Goal: Task Accomplishment & Management: Manage account settings

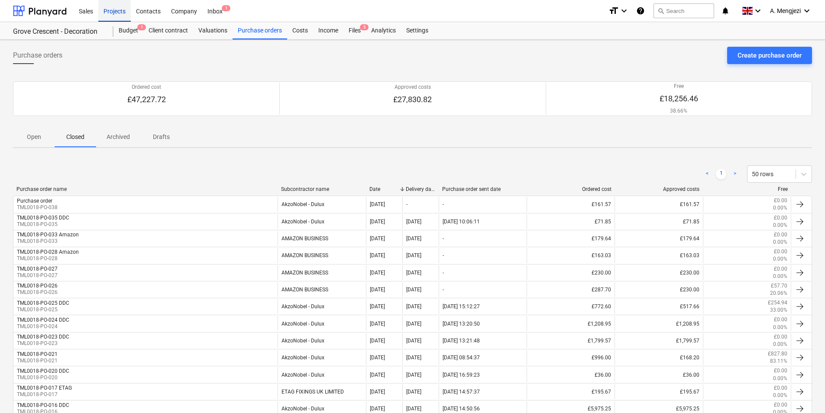
click at [107, 12] on div "Projects" at bounding box center [114, 11] width 32 height 22
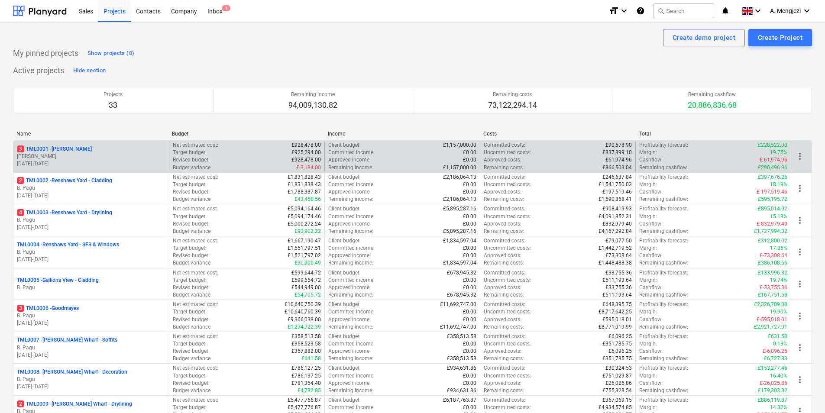
click at [67, 154] on p "[PERSON_NAME]" at bounding box center [91, 156] width 149 height 7
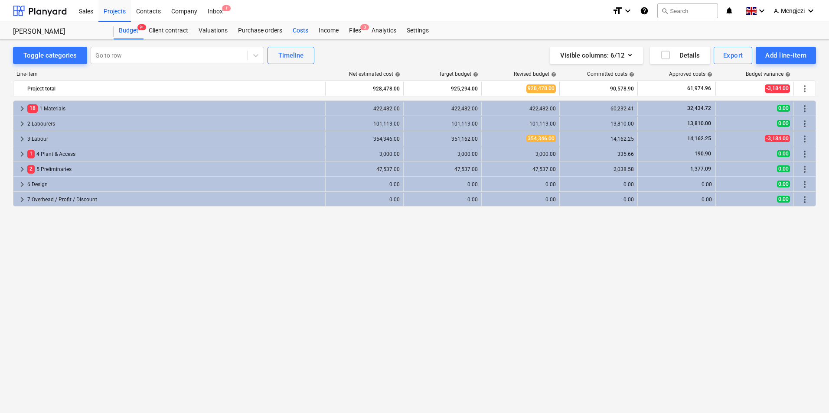
click at [302, 30] on div "Costs" at bounding box center [300, 30] width 26 height 17
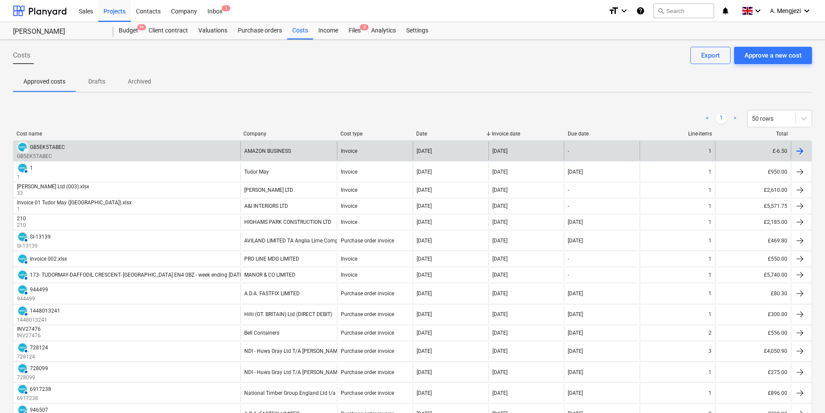
click at [81, 151] on div "DRAFT GB5EK5TABEC GB5EK5TABEC" at bounding box center [126, 151] width 227 height 19
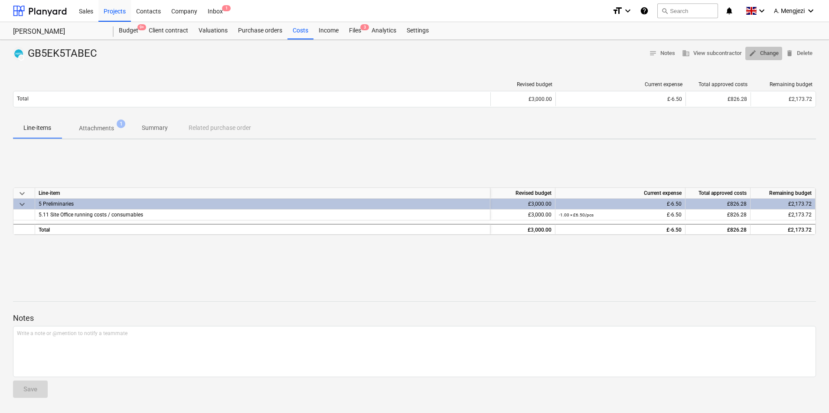
click at [770, 51] on span "edit Change" at bounding box center [763, 54] width 30 height 10
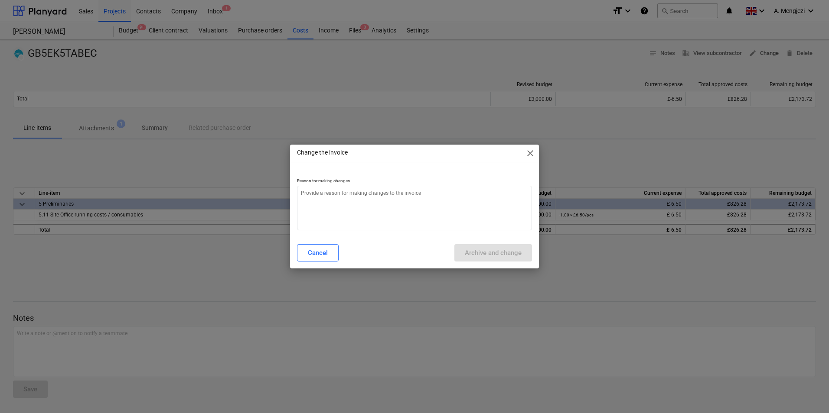
type textarea "x"
click at [356, 195] on textarea at bounding box center [414, 208] width 235 height 45
type textarea "E"
type textarea "x"
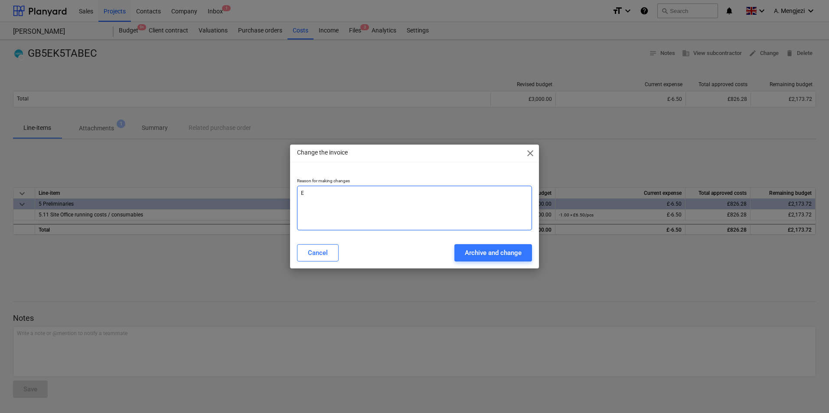
type textarea "Er"
type textarea "x"
type textarea "Err"
type textarea "x"
type textarea "Erro"
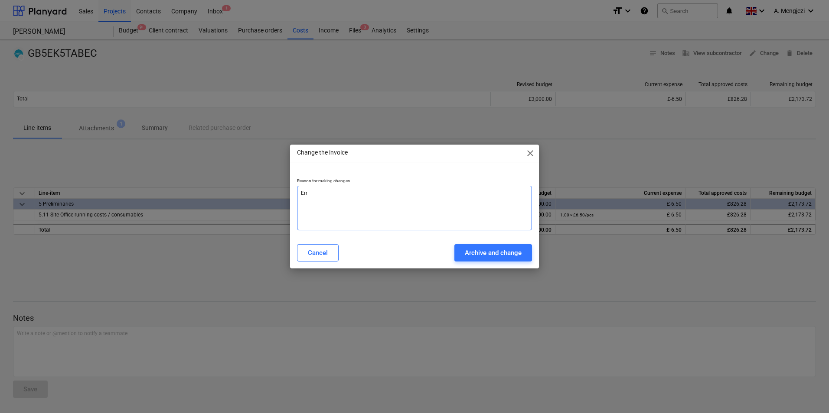
type textarea "x"
type textarea "Error"
type textarea "x"
type textarea "Error"
click at [470, 257] on div "Archive and change" at bounding box center [493, 252] width 57 height 11
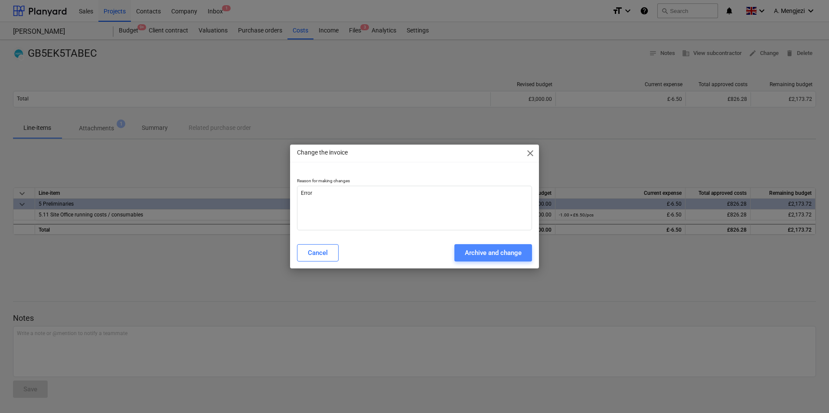
type textarea "x"
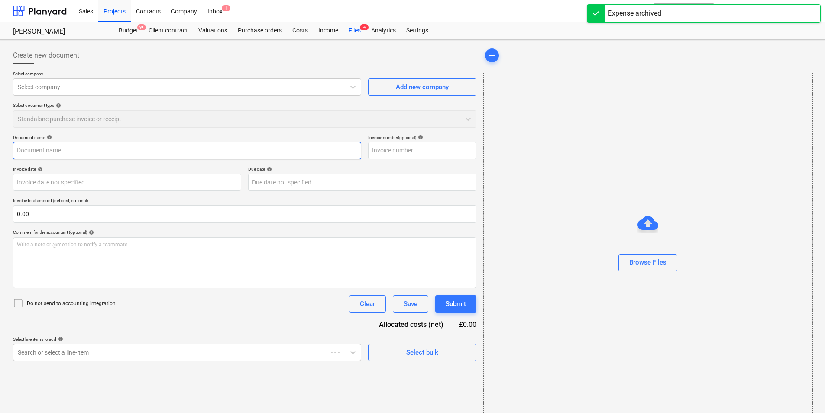
type input "GB5EK5TABEC"
type input "[DATE]"
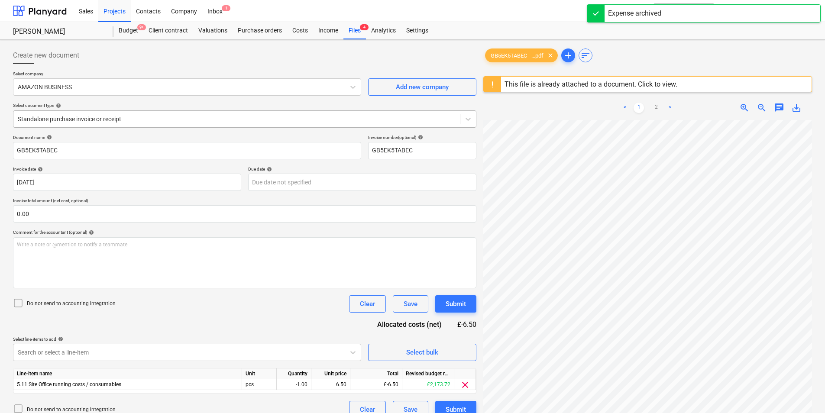
click at [114, 119] on div at bounding box center [237, 119] width 438 height 9
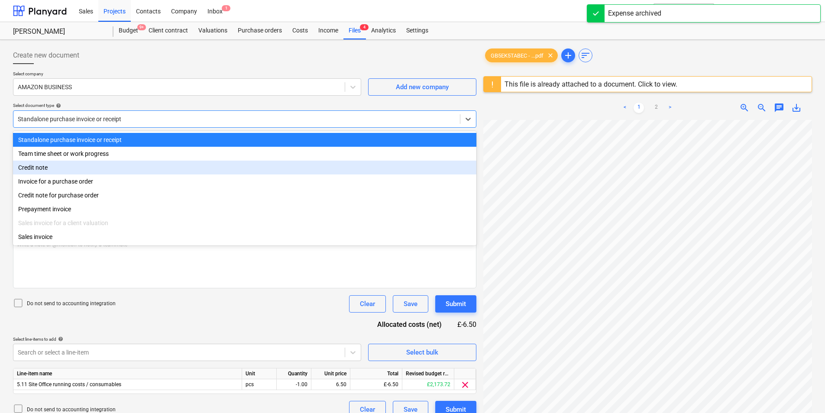
click at [94, 167] on div "Credit note" at bounding box center [245, 168] width 464 height 14
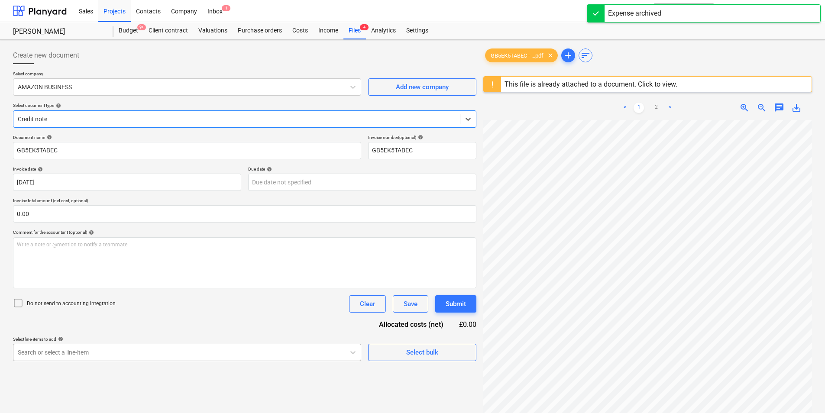
scroll to position [87, 0]
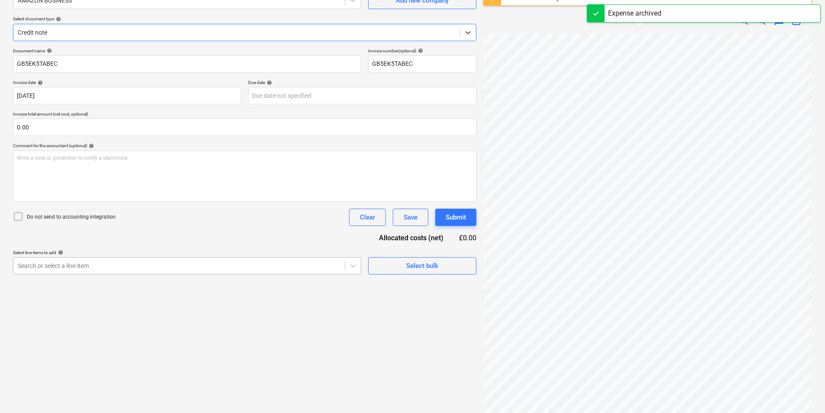
click at [166, 327] on body "Sales Projects Contacts Company Inbox 1 format_size keyboard_arrow_down help se…" at bounding box center [412, 119] width 825 height 413
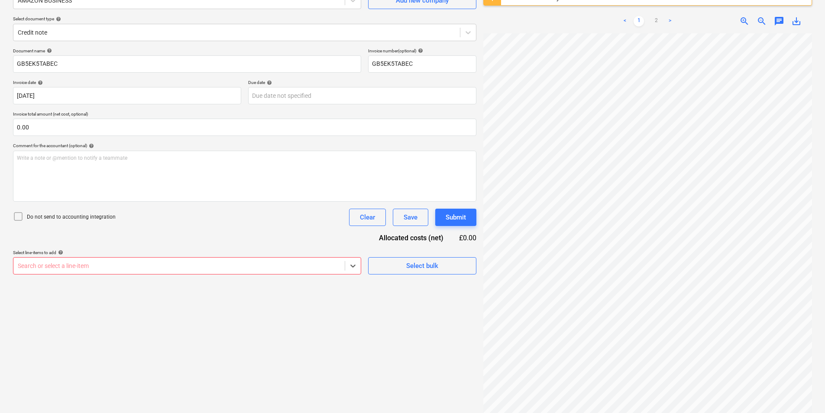
click at [120, 266] on div at bounding box center [179, 266] width 323 height 9
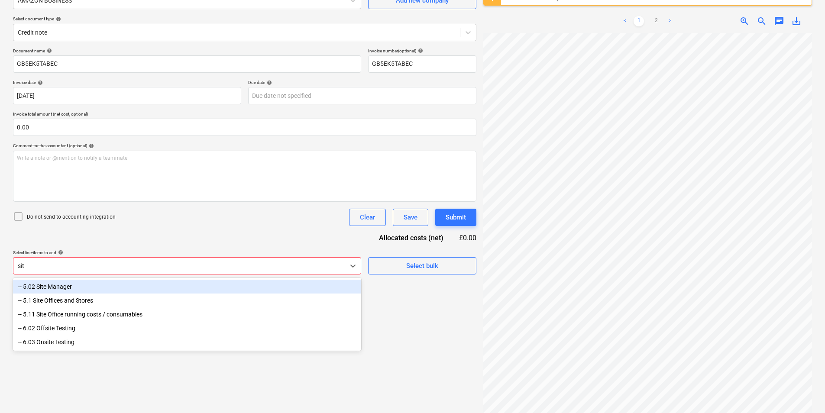
type input "site"
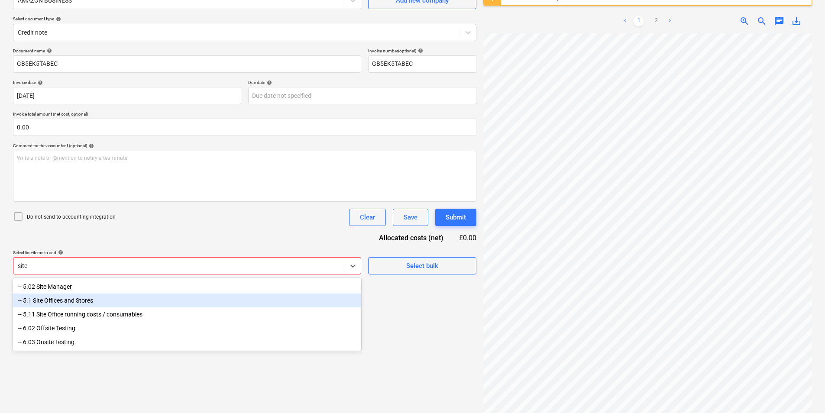
click at [112, 303] on div "-- 5.1 Site Offices and Stores" at bounding box center [187, 301] width 348 height 14
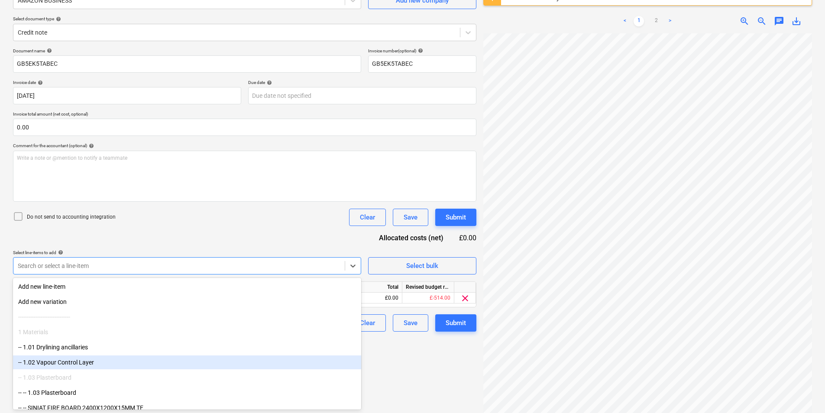
click at [445, 381] on div "Create new document Select company AMAZON BUSINESS Add new company Select docum…" at bounding box center [245, 191] width 471 height 469
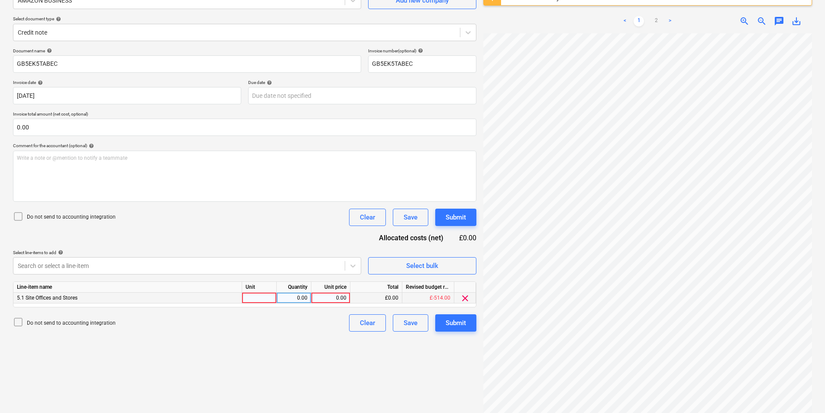
click at [266, 298] on div at bounding box center [259, 298] width 35 height 11
type input "pcs"
type input "-1"
click at [655, 16] on link "2" at bounding box center [656, 21] width 10 height 10
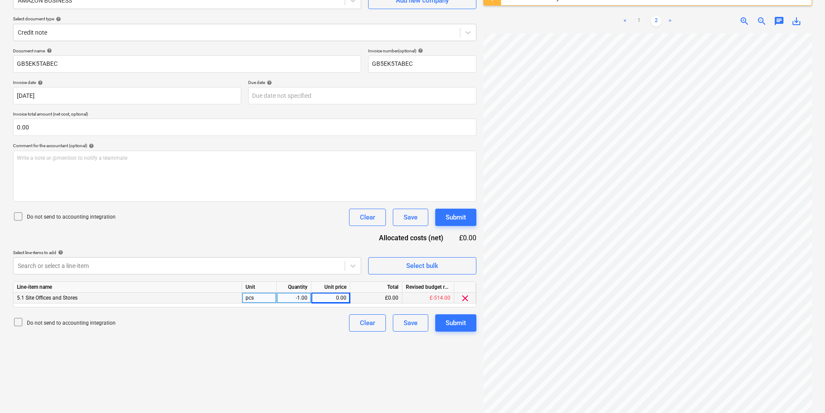
click at [383, 299] on div "£0.00" at bounding box center [377, 298] width 52 height 11
click at [339, 298] on div "0.00" at bounding box center [331, 298] width 32 height 11
type input "6.50"
click at [453, 321] on div "Submit" at bounding box center [456, 323] width 20 height 11
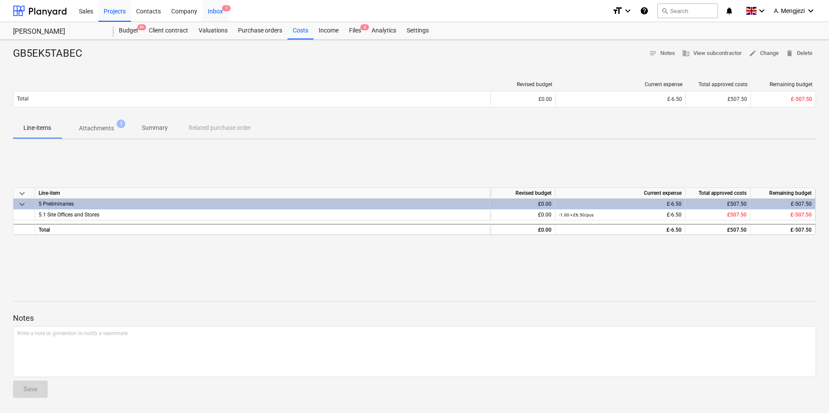
click at [214, 12] on div "Inbox 1" at bounding box center [215, 11] width 26 height 22
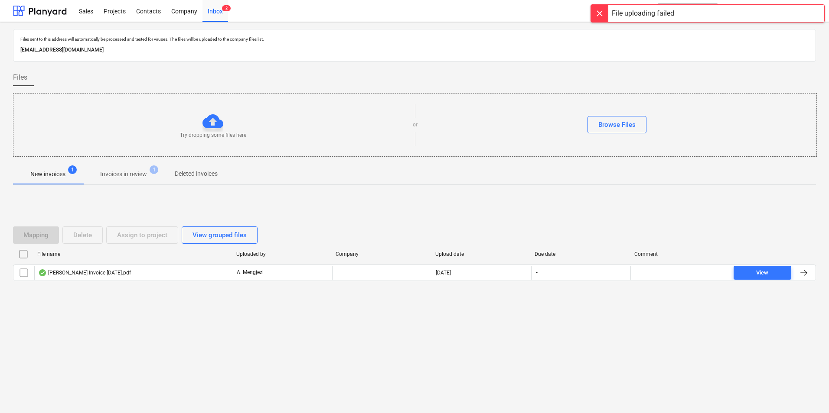
click at [169, 340] on div "Files sent to this address will automatically be processed and tested for virus…" at bounding box center [414, 217] width 829 height 391
click at [627, 125] on div "Browse Files" at bounding box center [616, 124] width 37 height 11
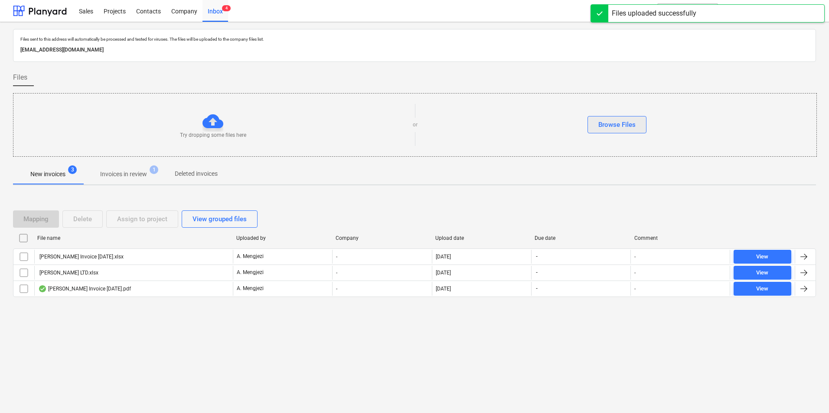
click at [611, 122] on div "Browse Files" at bounding box center [616, 124] width 37 height 11
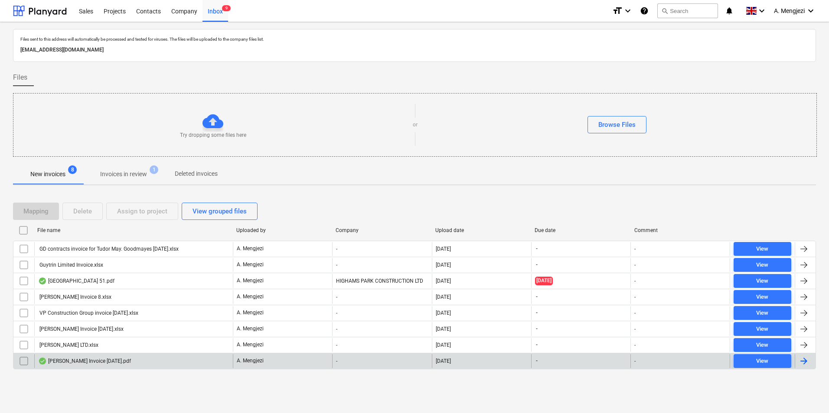
click at [112, 362] on div "[PERSON_NAME] Invoice [DATE].pdf" at bounding box center [84, 361] width 93 height 7
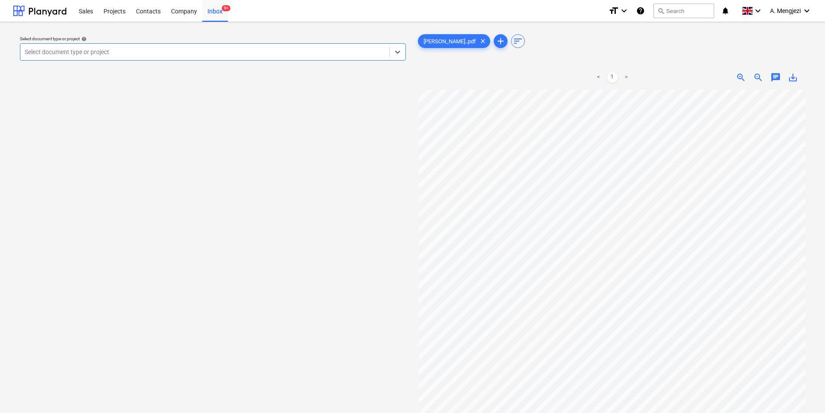
click at [179, 53] on div at bounding box center [205, 52] width 361 height 9
type input "good"
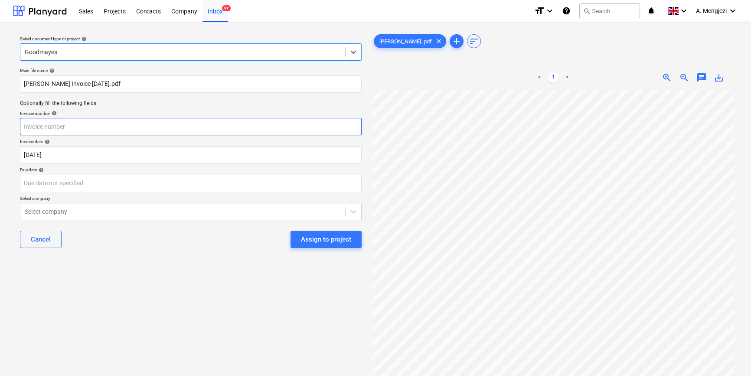
click at [63, 129] on input "text" at bounding box center [190, 126] width 341 height 17
type input "10"
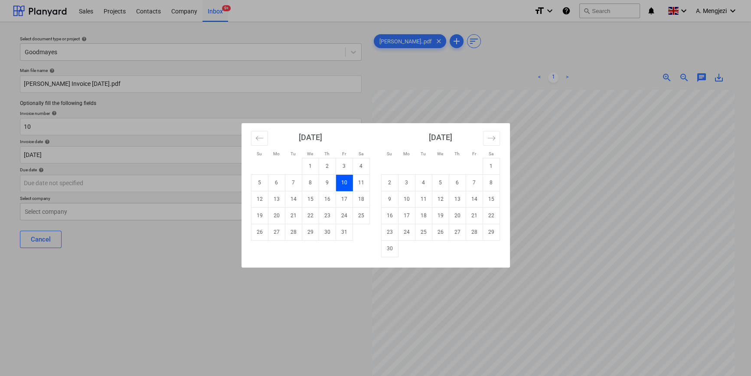
drag, startPoint x: 308, startPoint y: 198, endPoint x: 273, endPoint y: 195, distance: 34.8
click at [308, 198] on td "15" at bounding box center [310, 199] width 17 height 16
type input "[DATE]"
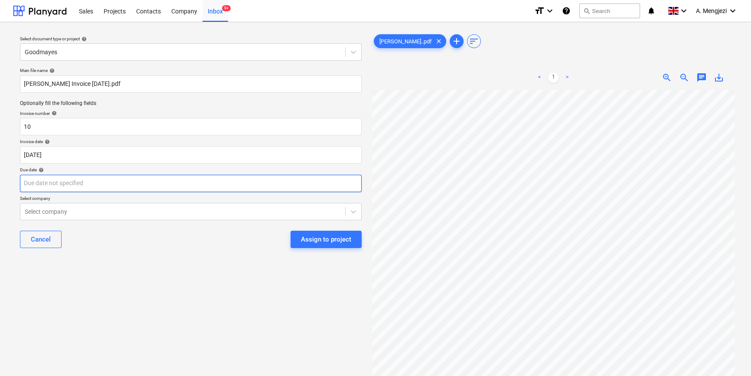
click at [195, 179] on body "Sales Projects Contacts Company Inbox 9+ format_size keyboard_arrow_down help s…" at bounding box center [375, 188] width 751 height 376
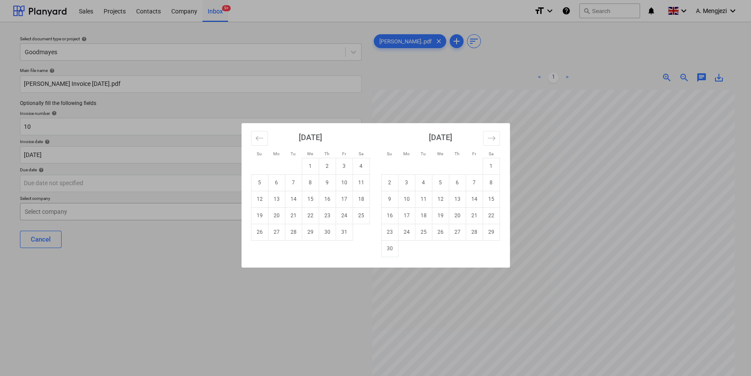
drag, startPoint x: 345, startPoint y: 197, endPoint x: 327, endPoint y: 209, distance: 21.9
click at [345, 197] on td "17" at bounding box center [343, 199] width 17 height 16
type input "[DATE]"
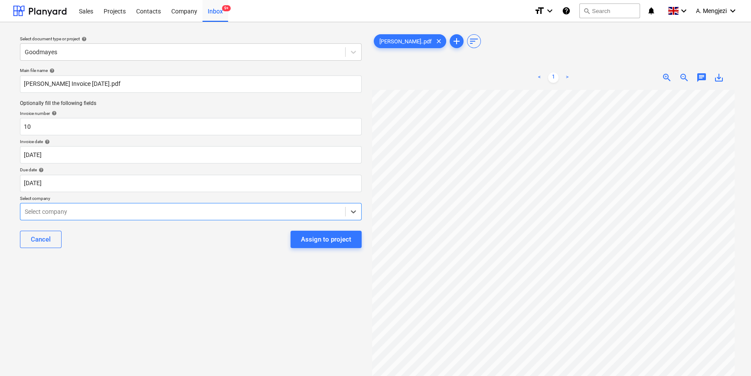
click at [162, 214] on div at bounding box center [183, 211] width 316 height 9
type input "alexa"
click at [316, 237] on div "Assign to project" at bounding box center [326, 239] width 50 height 11
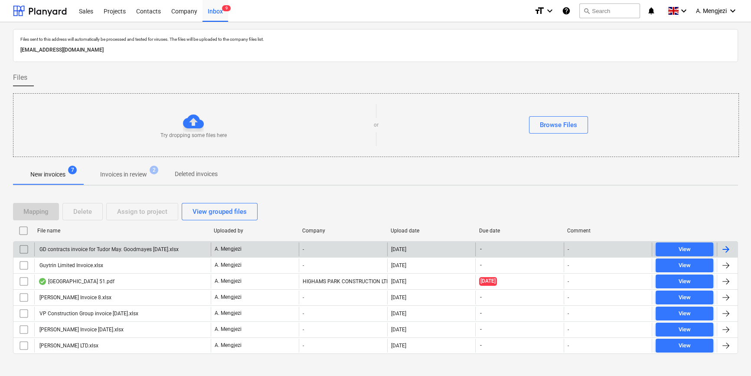
click at [102, 247] on div "GD contracts invoice for Tudor May. Goodmayes [DATE].xlsx" at bounding box center [108, 249] width 140 height 6
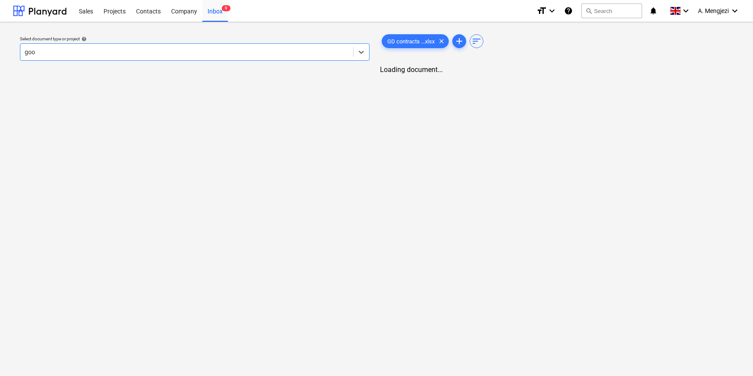
type input "good"
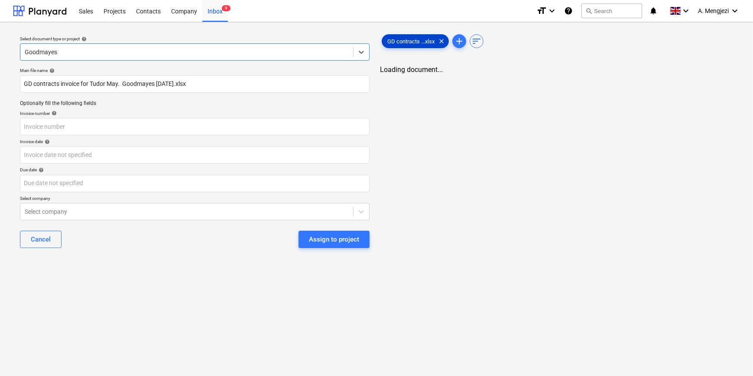
click at [418, 36] on div "GD contracts ...xlsx clear" at bounding box center [415, 41] width 67 height 14
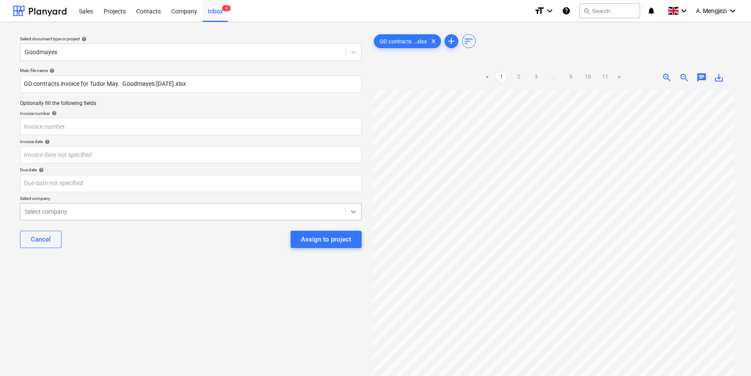
scroll to position [0, 29]
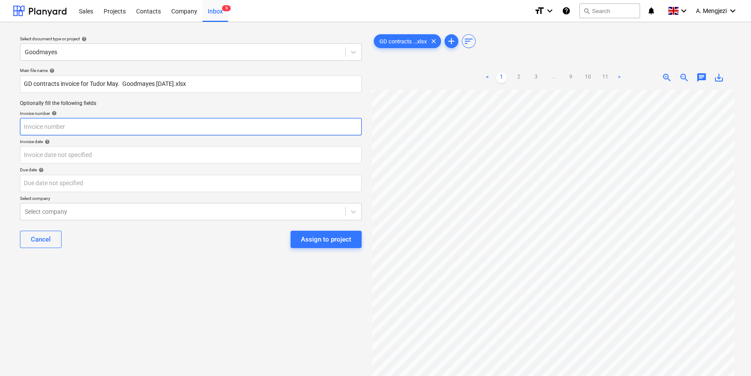
click at [88, 127] on input "text" at bounding box center [190, 126] width 341 height 17
type input "26"
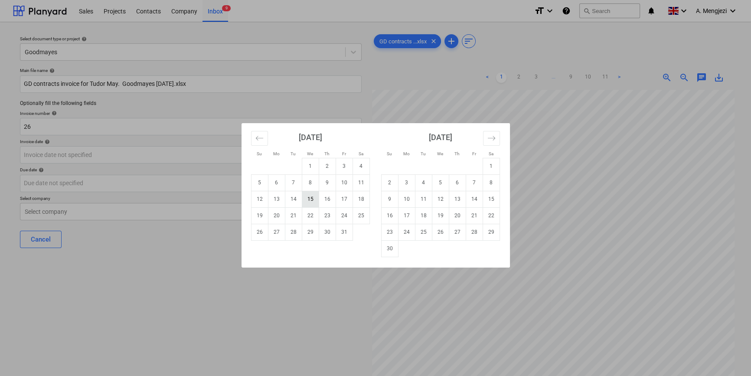
click at [309, 196] on td "15" at bounding box center [310, 199] width 17 height 16
type input "[DATE]"
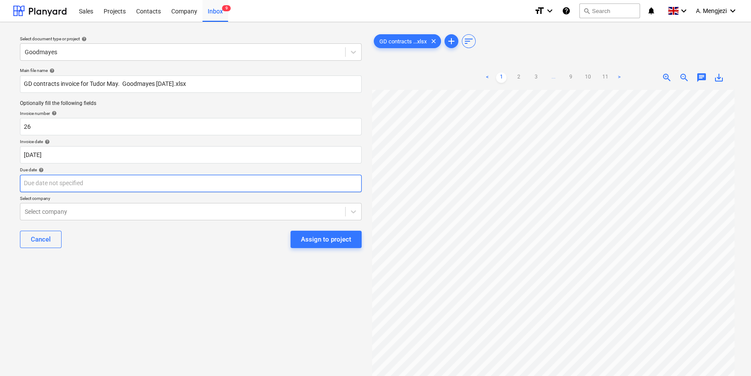
click at [208, 185] on body "Sales Projects Contacts Company Inbox 9 format_size keyboard_arrow_down help se…" at bounding box center [375, 188] width 751 height 376
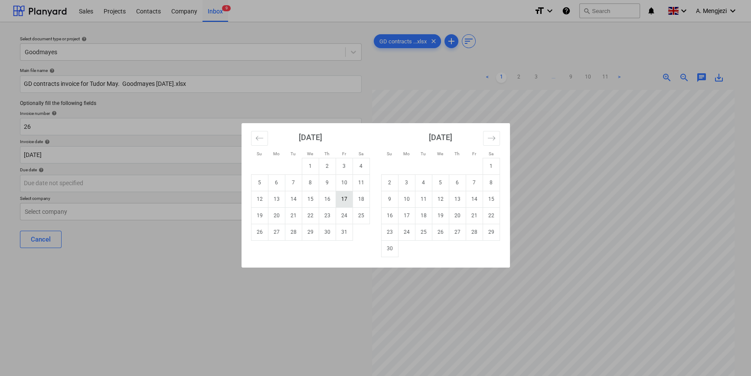
click at [343, 196] on td "17" at bounding box center [343, 199] width 17 height 16
type input "[DATE]"
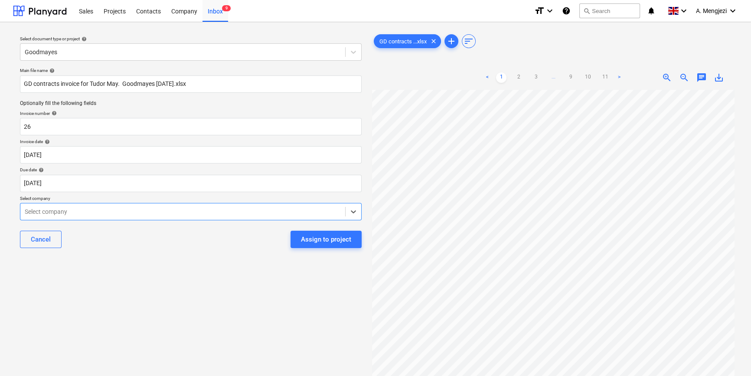
click at [225, 211] on div at bounding box center [183, 211] width 316 height 9
type input "G&"
click at [333, 242] on div "Assign to project" at bounding box center [326, 239] width 50 height 11
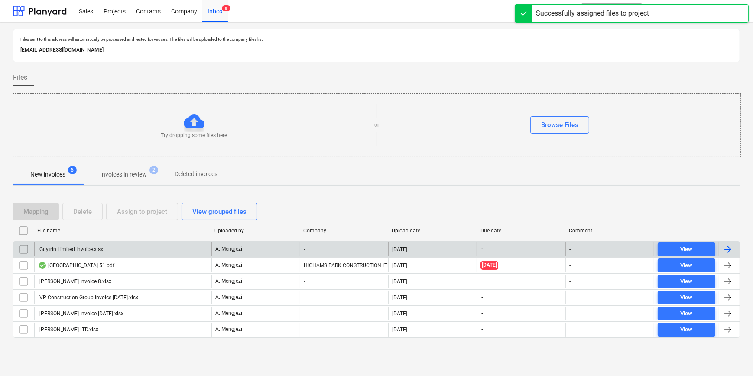
click at [105, 244] on div "Guytrin Limited Invoice.xlsx" at bounding box center [122, 249] width 177 height 14
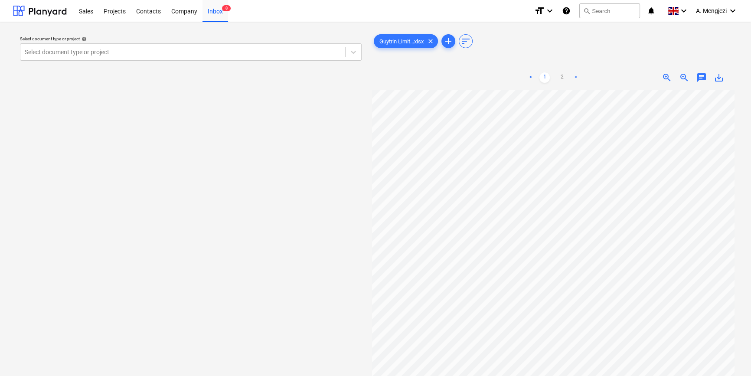
scroll to position [105, 29]
click at [563, 81] on link "2" at bounding box center [561, 77] width 10 height 10
click at [82, 52] on div at bounding box center [183, 52] width 316 height 9
type input "good"
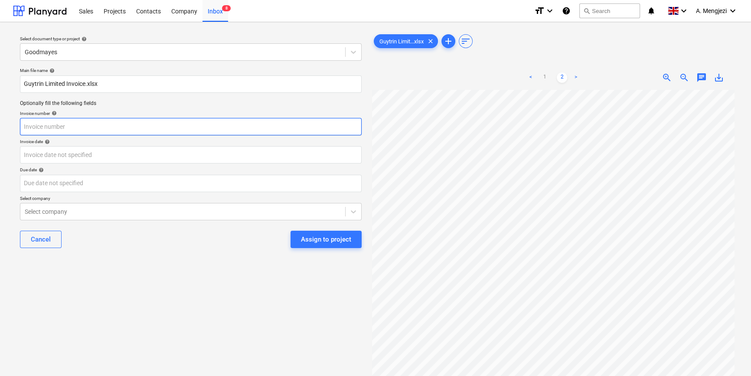
click at [91, 129] on input "text" at bounding box center [190, 126] width 341 height 17
type input "24"
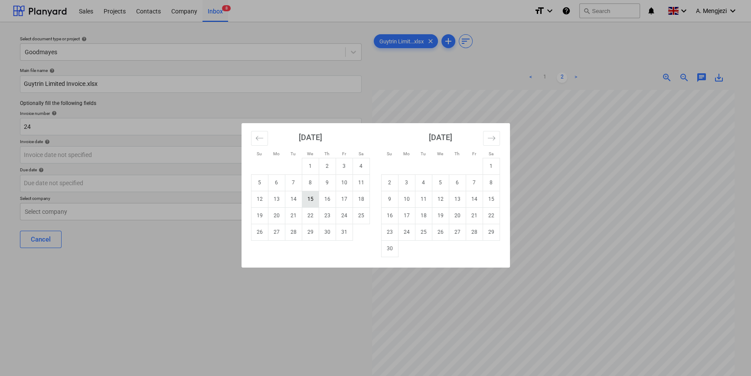
click at [312, 198] on td "15" at bounding box center [310, 199] width 17 height 16
type input "[DATE]"
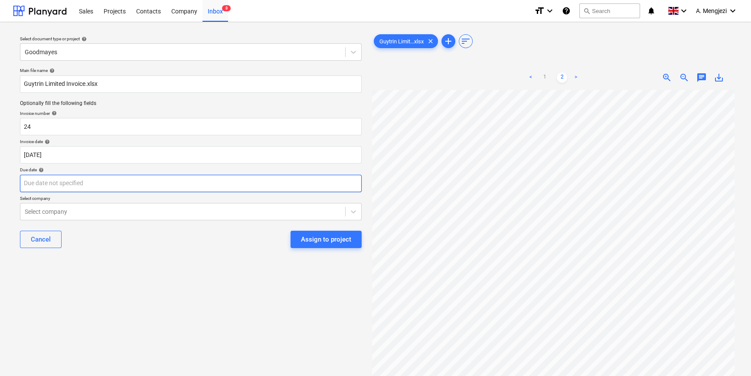
click at [218, 185] on body "Sales Projects Contacts Company Inbox 8 format_size keyboard_arrow_down help se…" at bounding box center [375, 188] width 751 height 376
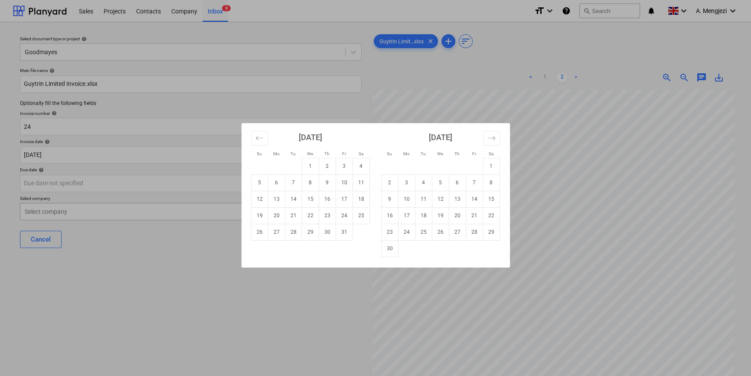
drag, startPoint x: 341, startPoint y: 197, endPoint x: 304, endPoint y: 204, distance: 37.9
click at [342, 197] on td "17" at bounding box center [343, 199] width 17 height 16
type input "[DATE]"
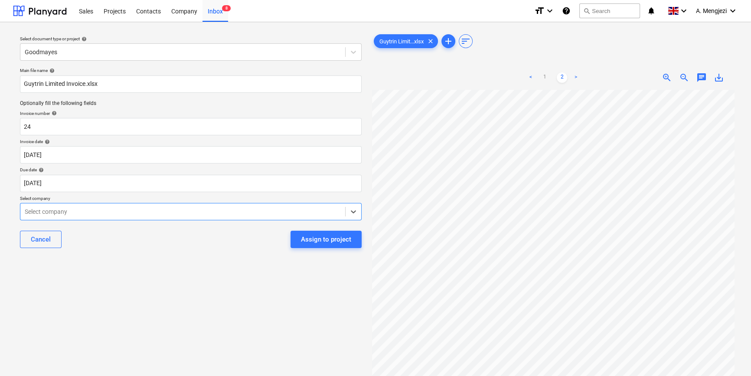
click at [209, 211] on div at bounding box center [183, 211] width 316 height 9
click at [544, 81] on link "1" at bounding box center [544, 77] width 10 height 10
click at [59, 214] on div at bounding box center [183, 211] width 316 height 9
type input "guytr"
click at [330, 235] on div "Assign to project" at bounding box center [326, 239] width 50 height 11
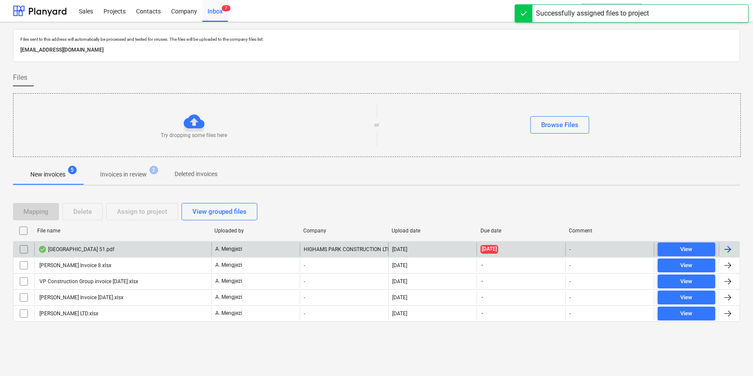
click at [94, 249] on div "[GEOGRAPHIC_DATA] 51.pdf" at bounding box center [76, 249] width 76 height 7
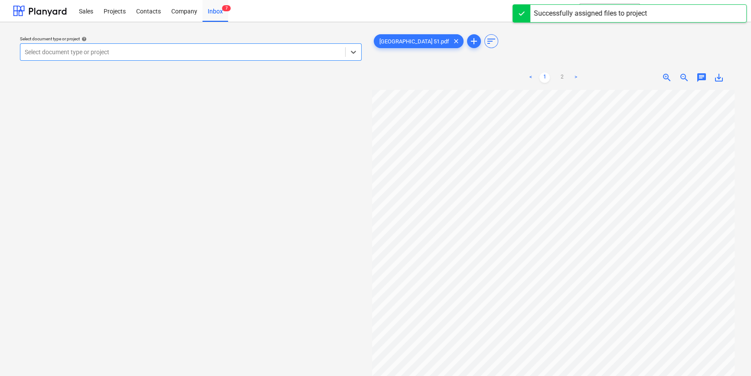
click at [183, 52] on div at bounding box center [183, 52] width 316 height 9
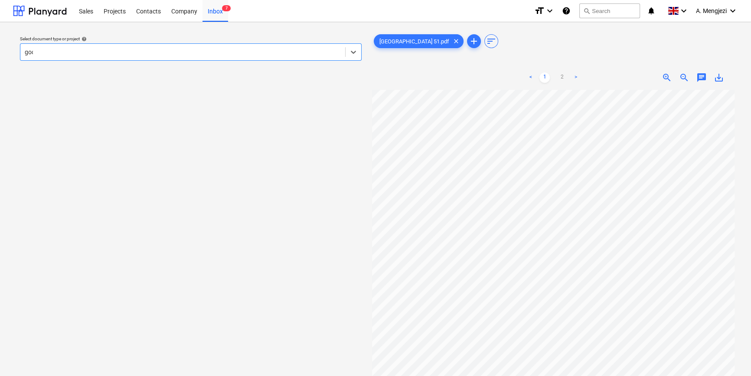
type input "good"
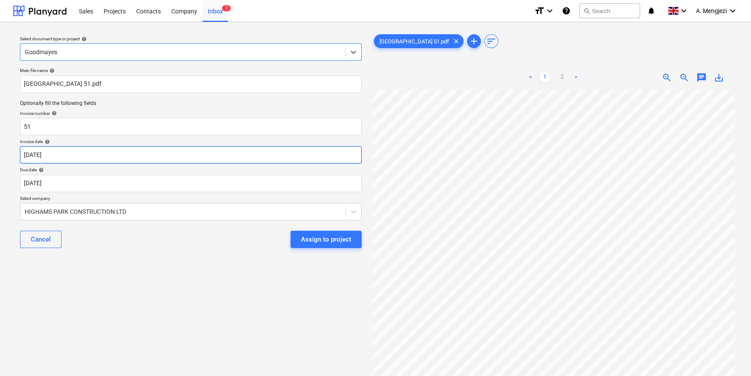
click at [147, 153] on body "Sales Projects Contacts Company Inbox 7 format_size keyboard_arrow_down help se…" at bounding box center [375, 188] width 751 height 376
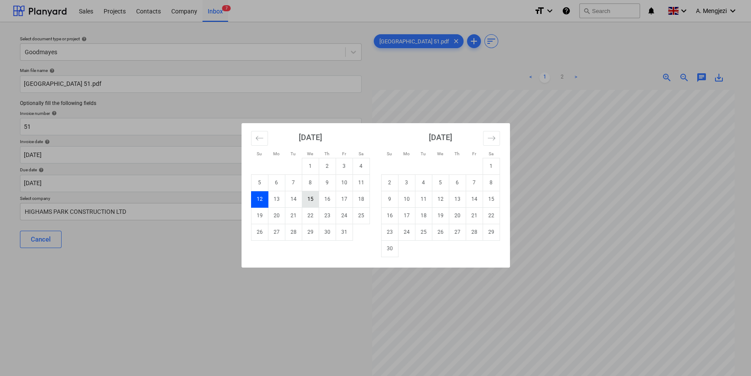
click at [315, 197] on td "15" at bounding box center [310, 199] width 17 height 16
type input "[DATE]"
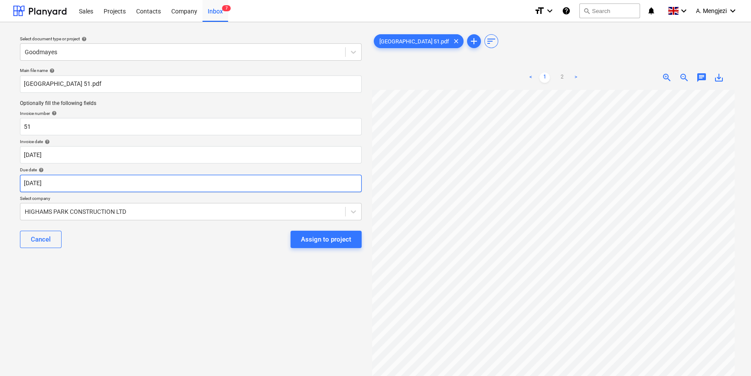
click at [293, 174] on body "Sales Projects Contacts Company Inbox 7 format_size keyboard_arrow_down help se…" at bounding box center [375, 188] width 751 height 376
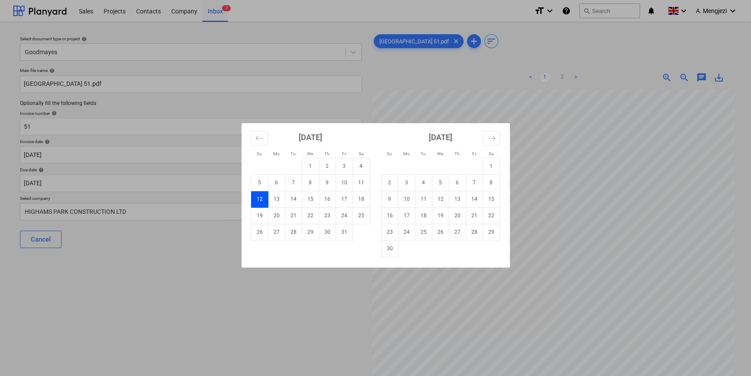
click at [345, 197] on td "17" at bounding box center [343, 199] width 17 height 16
type input "[DATE]"
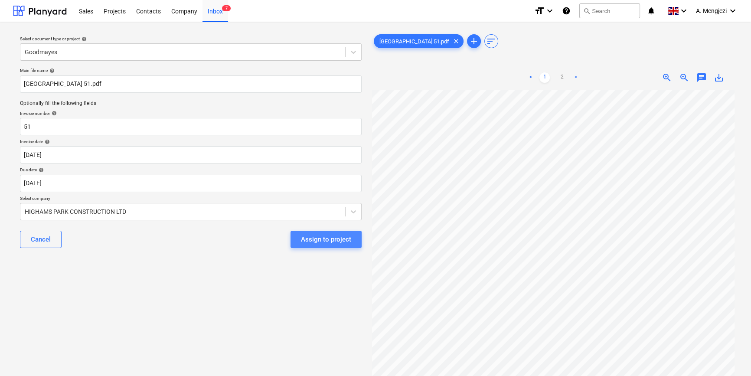
click at [325, 241] on div "Assign to project" at bounding box center [326, 239] width 50 height 11
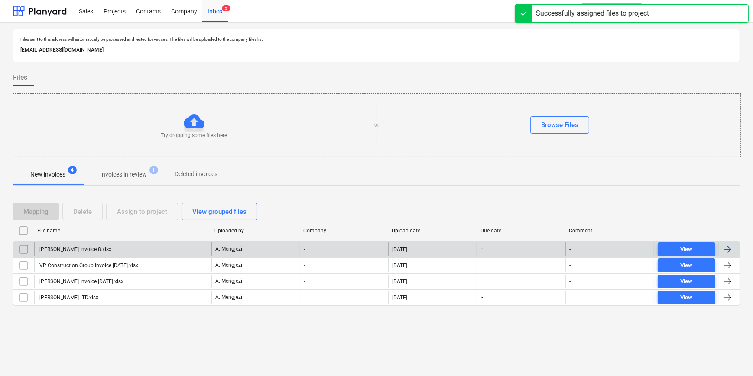
click at [102, 245] on div "[PERSON_NAME] Invoice 8.xlsx" at bounding box center [122, 249] width 177 height 14
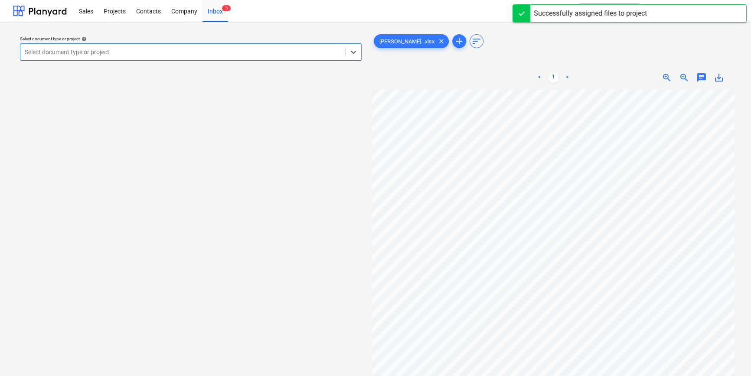
click at [158, 53] on div at bounding box center [183, 52] width 316 height 9
type input "good"
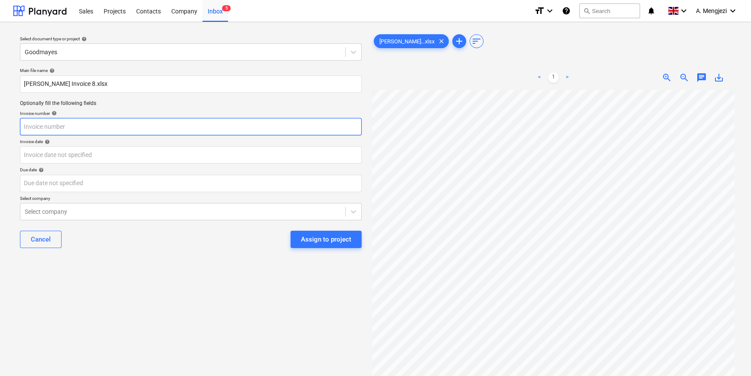
click at [191, 133] on input "text" at bounding box center [190, 126] width 341 height 17
type input "8"
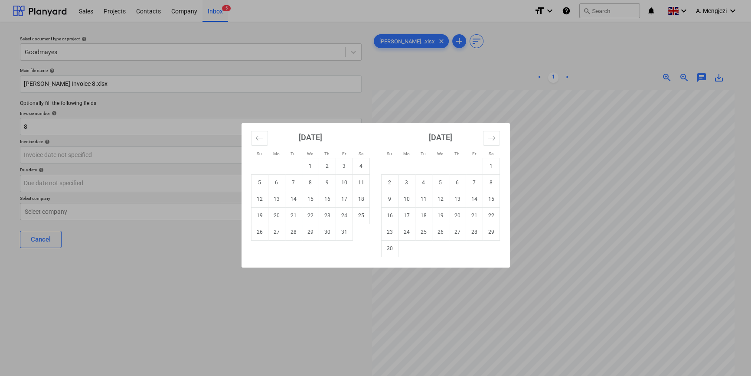
click at [307, 198] on td "15" at bounding box center [310, 199] width 17 height 16
type input "[DATE]"
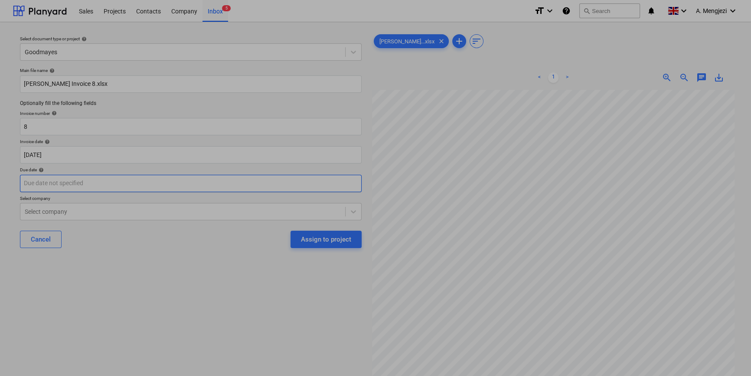
click at [247, 183] on body "Sales Projects Contacts Company Inbox 5 format_size keyboard_arrow_down help se…" at bounding box center [375, 188] width 751 height 376
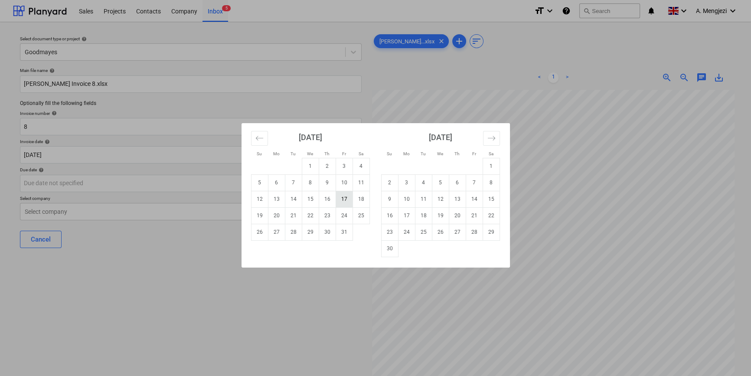
click at [348, 199] on td "17" at bounding box center [343, 199] width 17 height 16
type input "[DATE]"
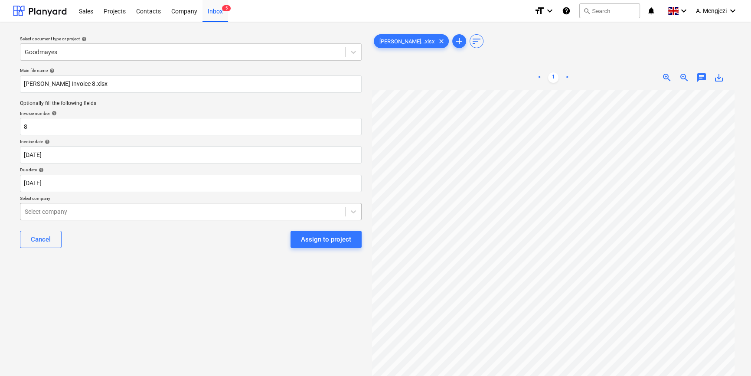
click at [285, 207] on div at bounding box center [183, 211] width 316 height 9
type input "[PERSON_NAME]"
click at [320, 241] on div "Assign to project" at bounding box center [326, 239] width 50 height 11
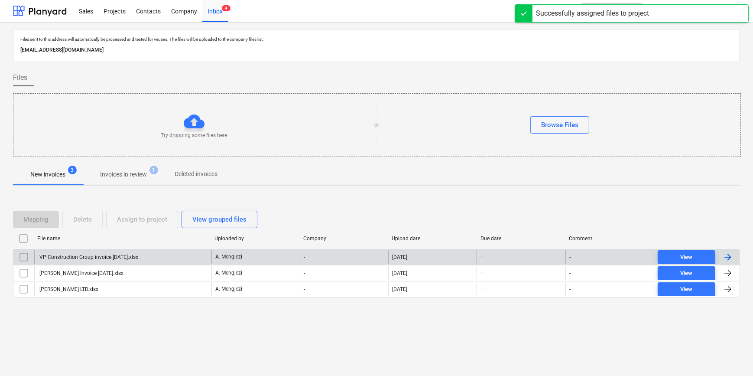
click at [110, 260] on div "VP Construction Group invoice [DATE].xlsx" at bounding box center [122, 257] width 177 height 14
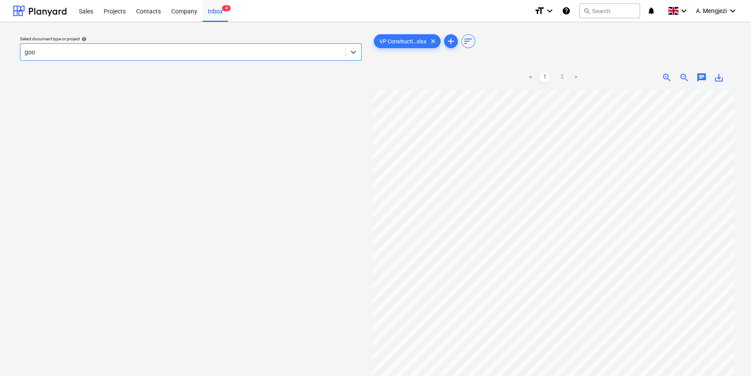
type input "good"
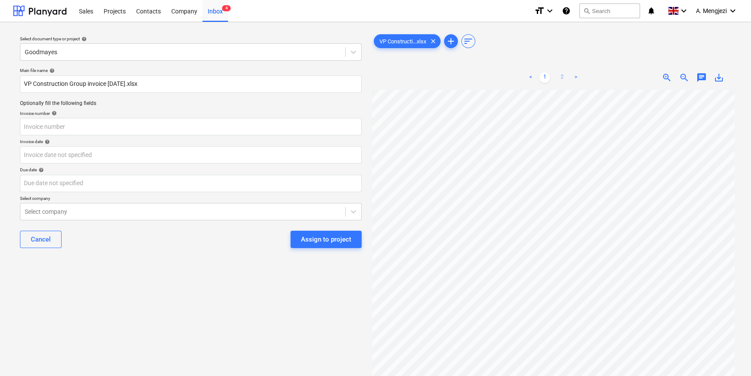
click at [561, 76] on link "2" at bounding box center [561, 77] width 10 height 10
click at [548, 77] on link "1" at bounding box center [544, 77] width 10 height 10
click at [562, 76] on link "2" at bounding box center [561, 77] width 10 height 10
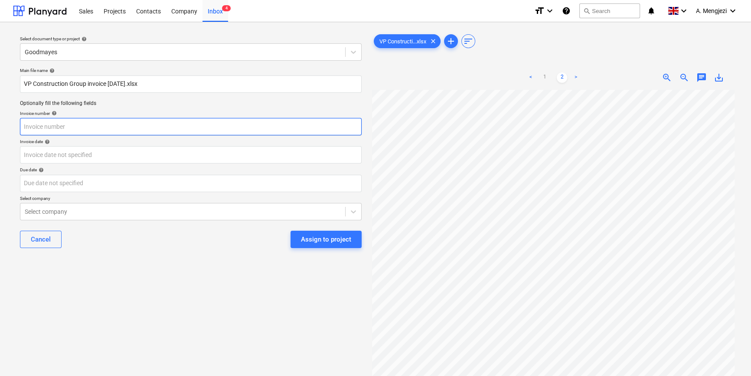
click at [91, 127] on input "text" at bounding box center [190, 126] width 341 height 17
type input "14/25-26"
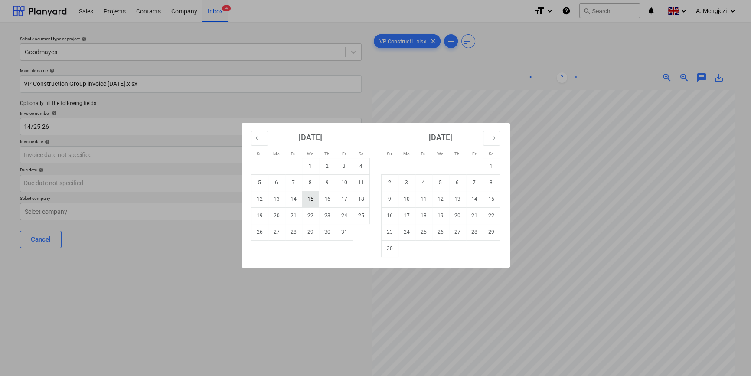
click at [310, 199] on td "15" at bounding box center [310, 199] width 17 height 16
type input "[DATE]"
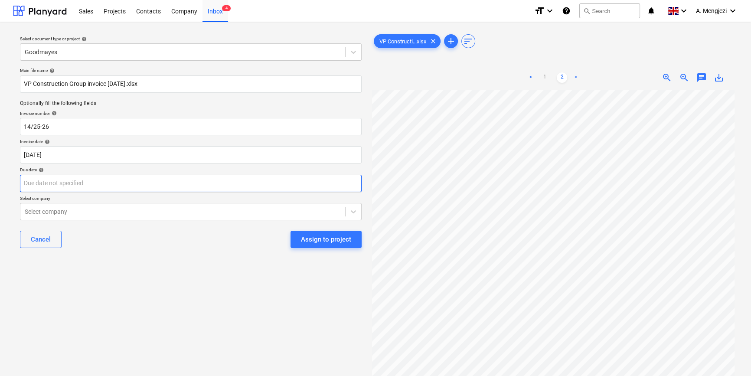
click at [227, 182] on body "Sales Projects Contacts Company Inbox 4 format_size keyboard_arrow_down help se…" at bounding box center [375, 188] width 751 height 376
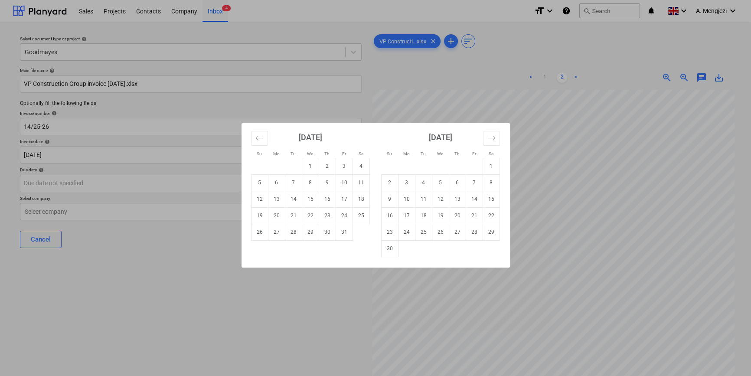
click at [342, 196] on td "17" at bounding box center [343, 199] width 17 height 16
type input "[DATE]"
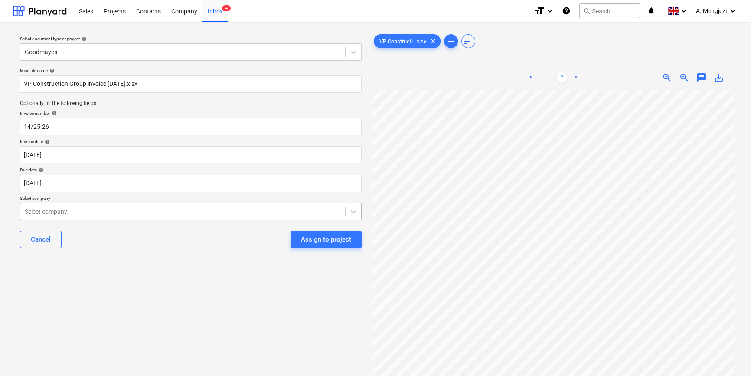
click at [212, 209] on div at bounding box center [183, 211] width 316 height 9
type input "vp"
click at [329, 238] on div "Assign to project" at bounding box center [326, 239] width 50 height 11
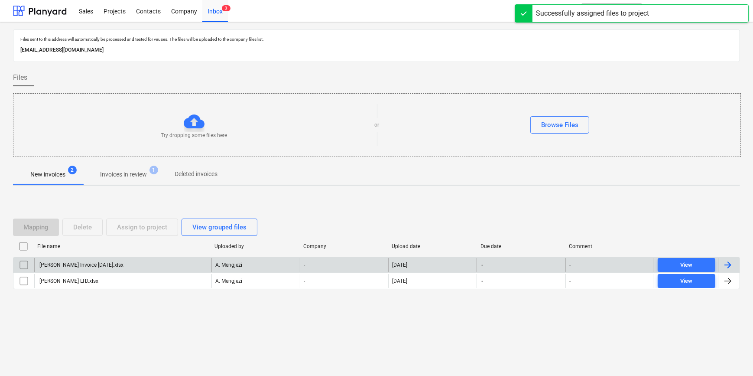
click at [133, 264] on div "[PERSON_NAME] Invoice [DATE].xlsx" at bounding box center [122, 265] width 177 height 14
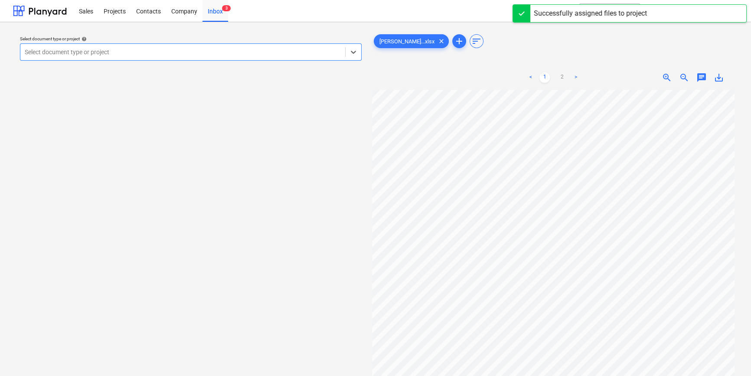
click at [212, 50] on div at bounding box center [183, 52] width 316 height 9
type input "good"
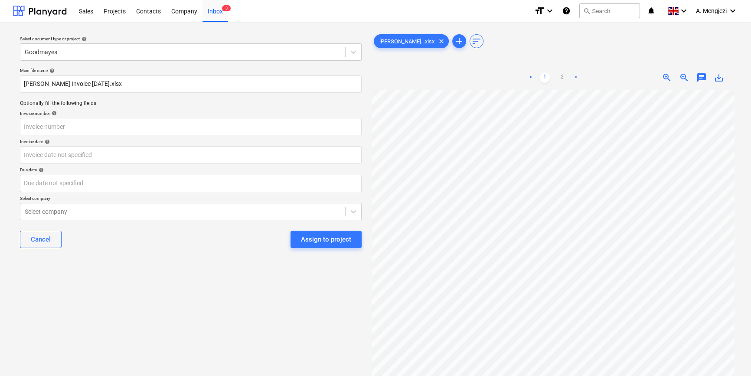
scroll to position [20, 29]
click at [564, 78] on link "2" at bounding box center [561, 77] width 10 height 10
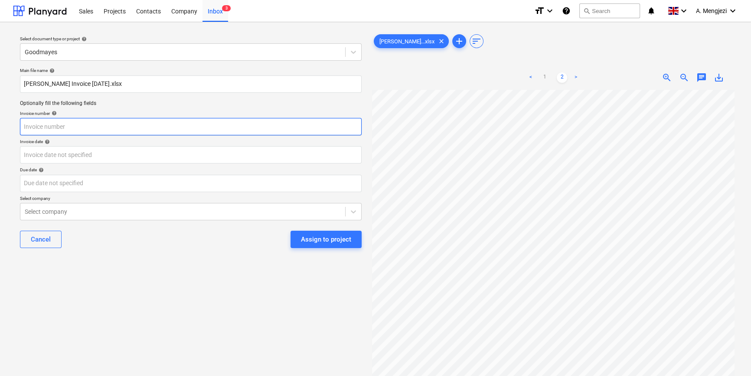
click at [122, 125] on input "text" at bounding box center [190, 126] width 341 height 17
type input "3"
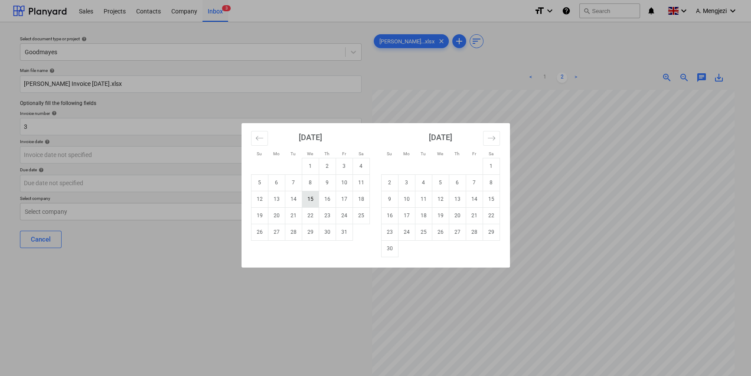
click at [306, 199] on td "15" at bounding box center [310, 199] width 17 height 16
type input "[DATE]"
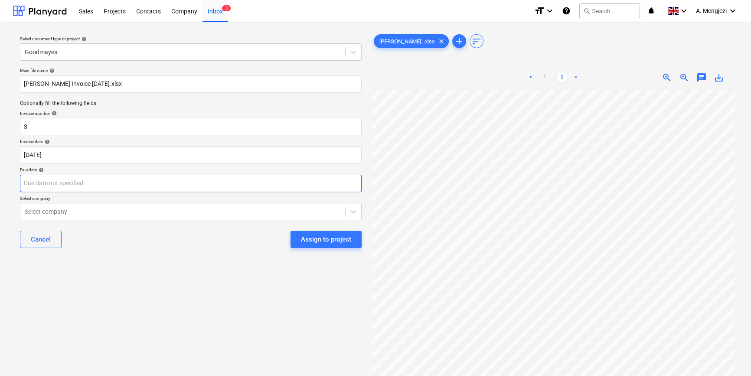
click at [267, 181] on body "Sales Projects Contacts Company Inbox 3 format_size keyboard_arrow_down help se…" at bounding box center [375, 188] width 751 height 376
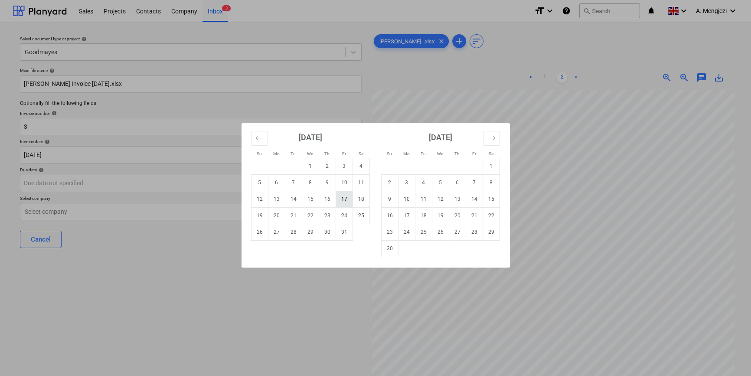
click at [342, 198] on td "17" at bounding box center [343, 199] width 17 height 16
type input "[DATE]"
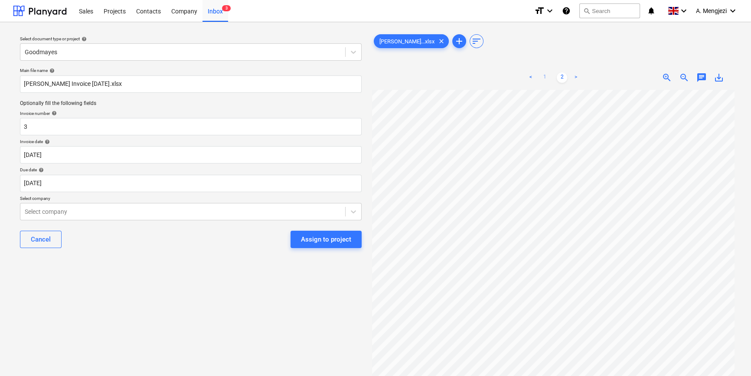
click at [545, 75] on link "1" at bounding box center [544, 77] width 10 height 10
click at [99, 211] on div at bounding box center [183, 211] width 316 height 9
type input "cipri"
click at [326, 240] on div "Assign to project" at bounding box center [326, 239] width 50 height 11
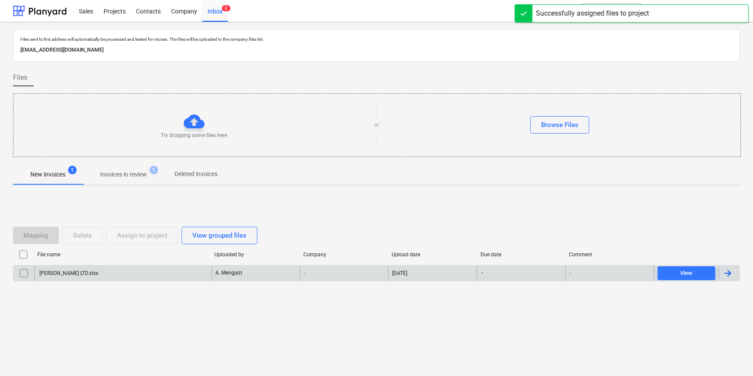
click at [190, 273] on div "[PERSON_NAME] LTD.xlsx" at bounding box center [122, 273] width 177 height 14
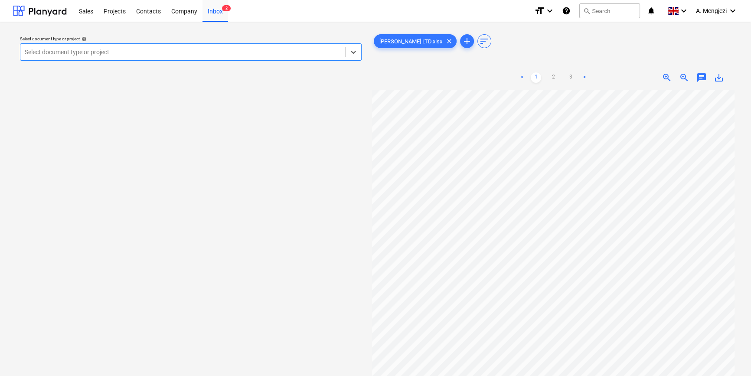
scroll to position [197, 0]
click at [552, 75] on link "2" at bounding box center [553, 77] width 10 height 10
click at [115, 53] on div at bounding box center [183, 52] width 316 height 9
type input "good"
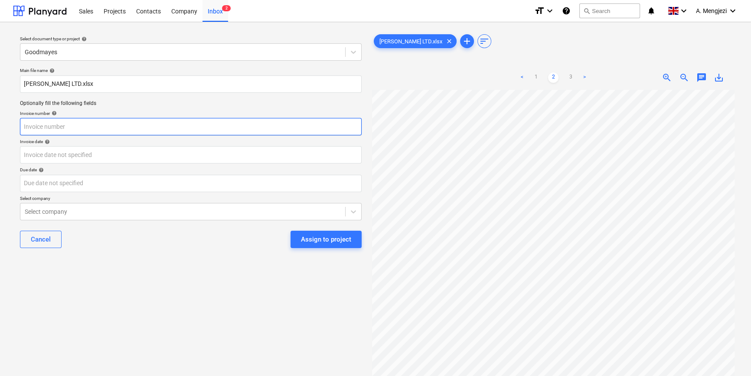
click at [148, 123] on input "text" at bounding box center [190, 126] width 341 height 17
type input "36"
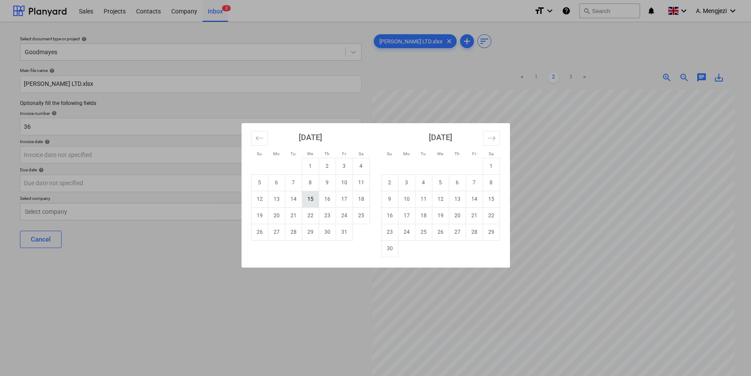
click at [315, 195] on td "15" at bounding box center [310, 199] width 17 height 16
type input "[DATE]"
click at [231, 181] on body "Sales Projects Contacts Company Inbox 2 format_size keyboard_arrow_down help se…" at bounding box center [375, 188] width 751 height 376
click at [344, 195] on td "17" at bounding box center [343, 199] width 17 height 16
type input "[DATE]"
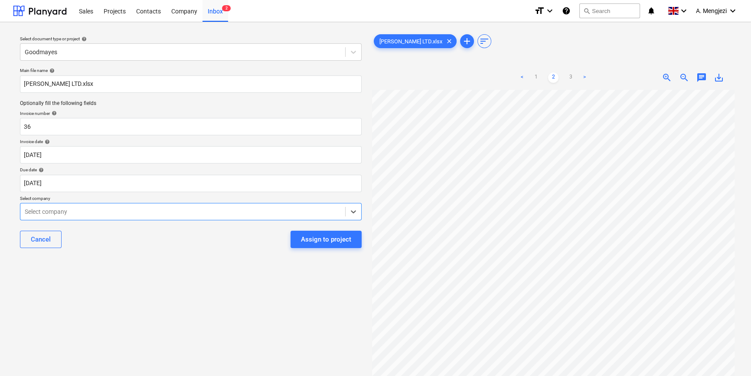
click at [248, 211] on div at bounding box center [183, 211] width 316 height 9
type input "davi"
click at [321, 240] on div "Assign to project" at bounding box center [326, 239] width 50 height 11
